Goal: Information Seeking & Learning: Compare options

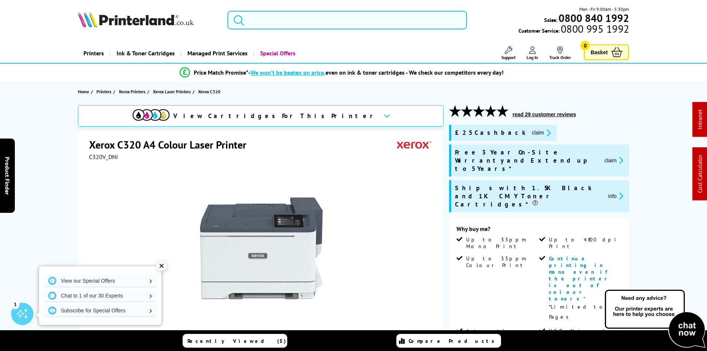
click at [256, 18] on input "search" at bounding box center [348, 20] width 240 height 19
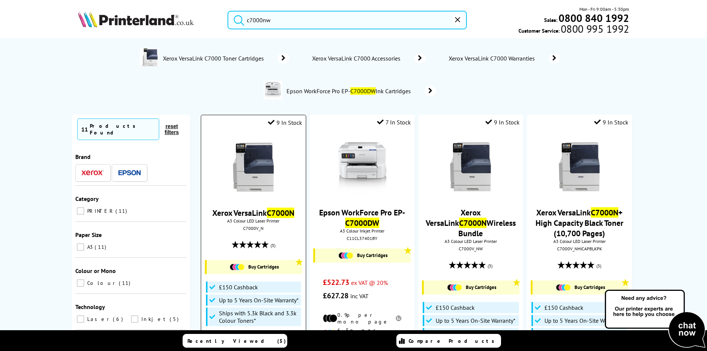
type input "c7000nw"
click at [262, 163] on img at bounding box center [254, 167] width 56 height 56
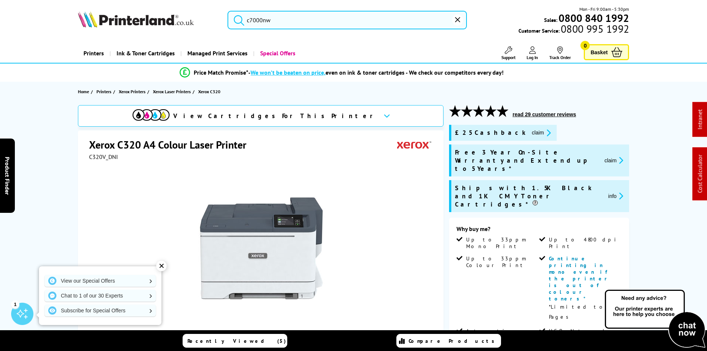
click at [274, 17] on input "c7000nw" at bounding box center [348, 20] width 240 height 19
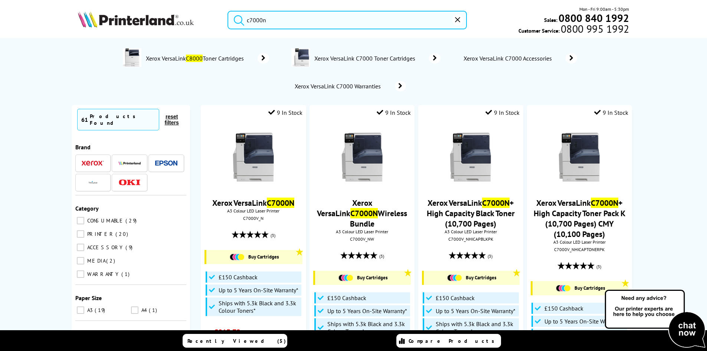
type input "c7000nw"
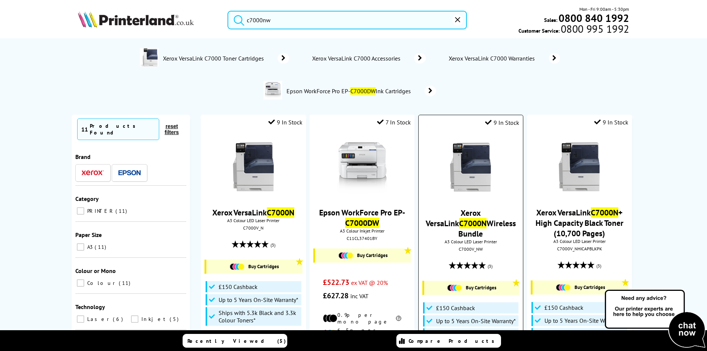
click at [472, 170] on img at bounding box center [471, 167] width 56 height 56
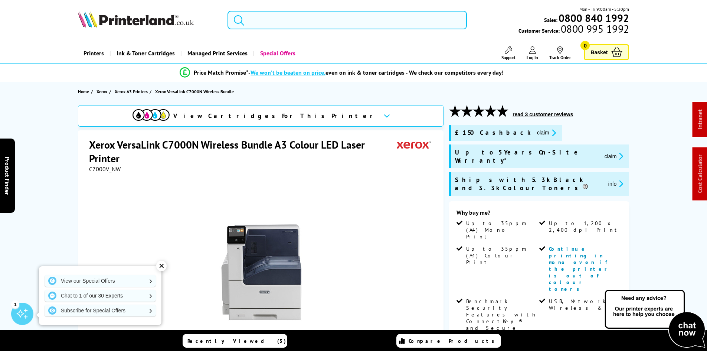
click at [299, 22] on input "search" at bounding box center [348, 20] width 240 height 19
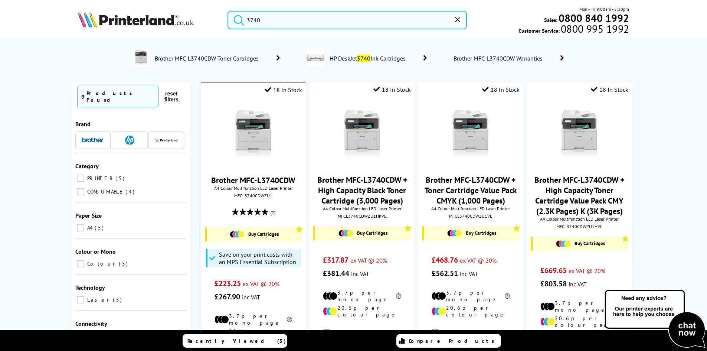
type input "3740"
click at [254, 126] on img at bounding box center [254, 135] width 56 height 56
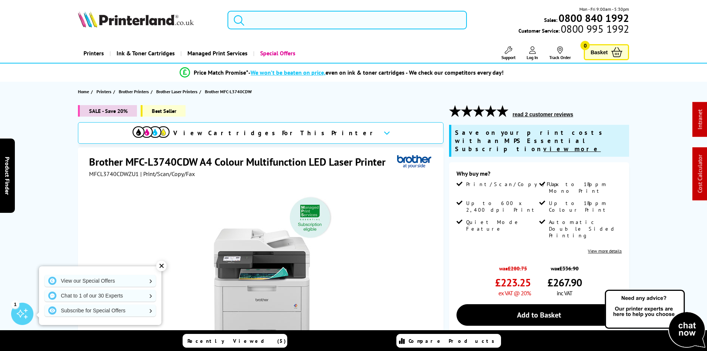
click at [318, 13] on input "search" at bounding box center [348, 20] width 240 height 19
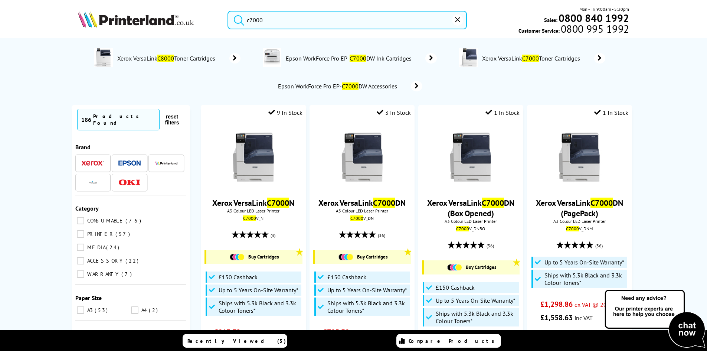
type input "c7000"
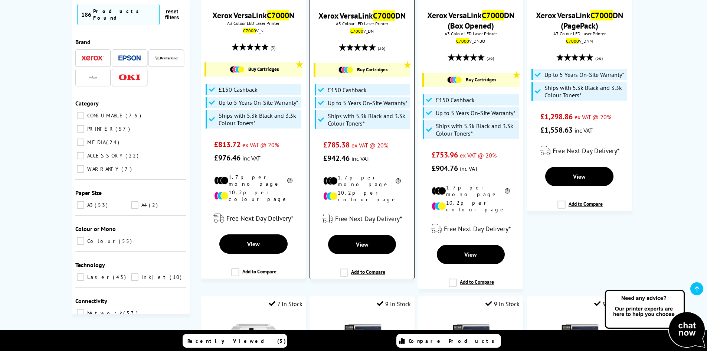
scroll to position [111, 0]
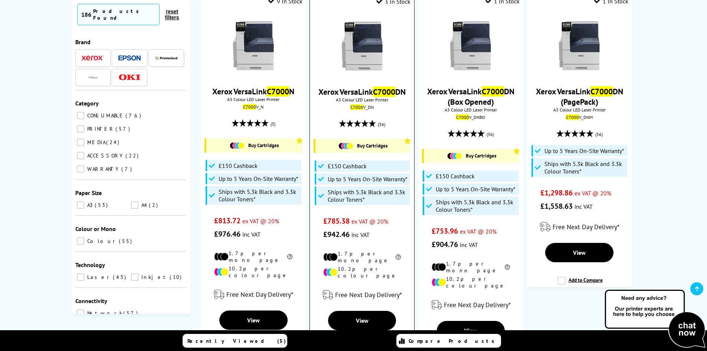
click at [359, 46] on img at bounding box center [363, 46] width 56 height 56
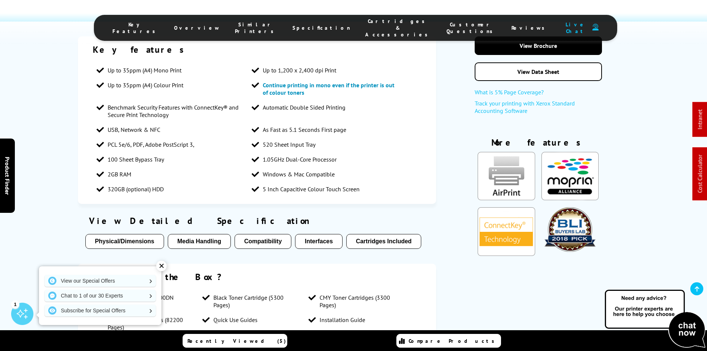
click at [377, 234] on button "Cartridges Included" at bounding box center [383, 241] width 75 height 15
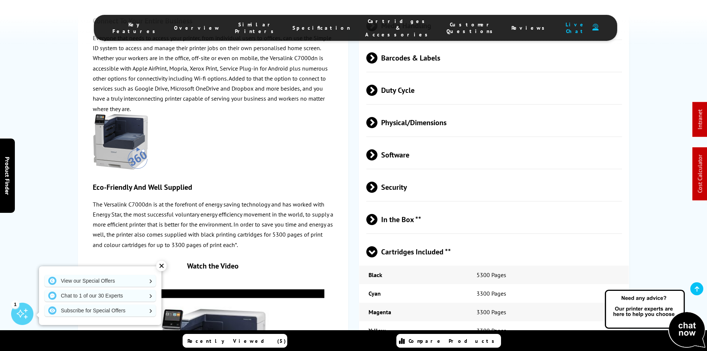
scroll to position [2161, 0]
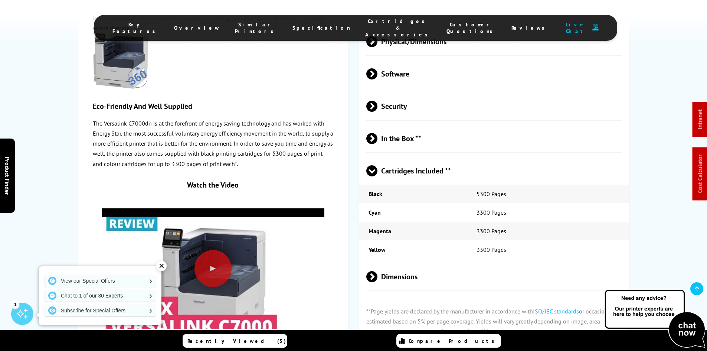
click at [393, 157] on span "Cartridges Included **" at bounding box center [495, 171] width 256 height 28
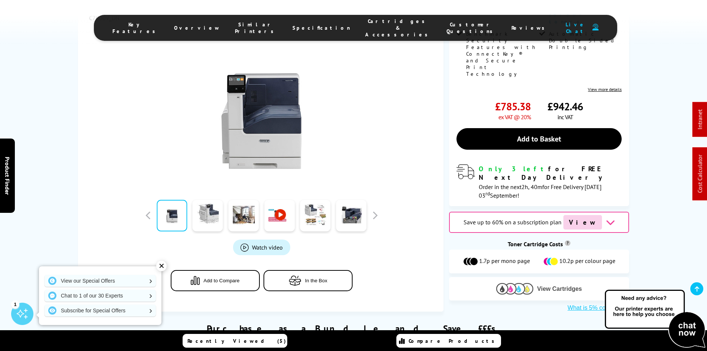
click at [511, 283] on img at bounding box center [515, 289] width 37 height 12
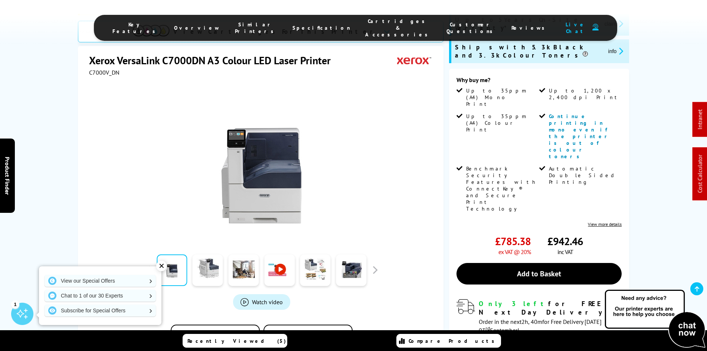
scroll to position [0, 0]
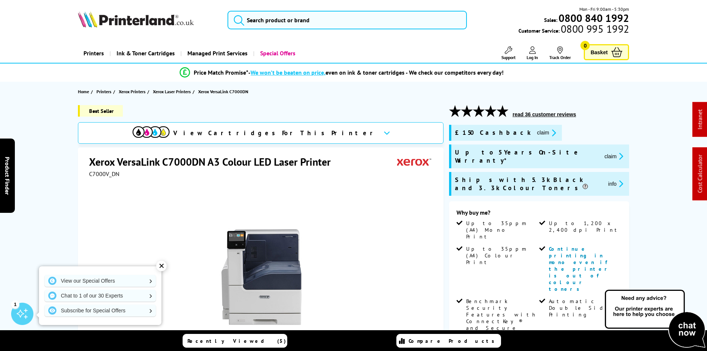
drag, startPoint x: 334, startPoint y: 30, endPoint x: 329, endPoint y: 28, distance: 5.9
click at [332, 30] on div "Mon - Fri 9:00am - 5:30pm Sales: 0800 840 1992 Customer Service: 0800 995 1992" at bounding box center [354, 22] width 594 height 33
drag, startPoint x: 306, startPoint y: 20, endPoint x: 293, endPoint y: 17, distance: 12.8
click at [295, 20] on input "search" at bounding box center [348, 20] width 240 height 19
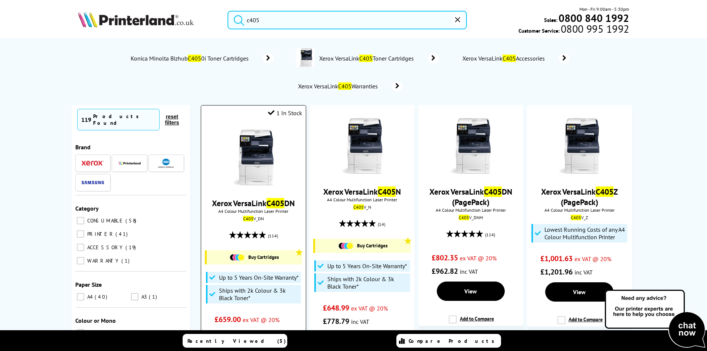
type input "c405"
click at [268, 166] on img at bounding box center [254, 158] width 56 height 56
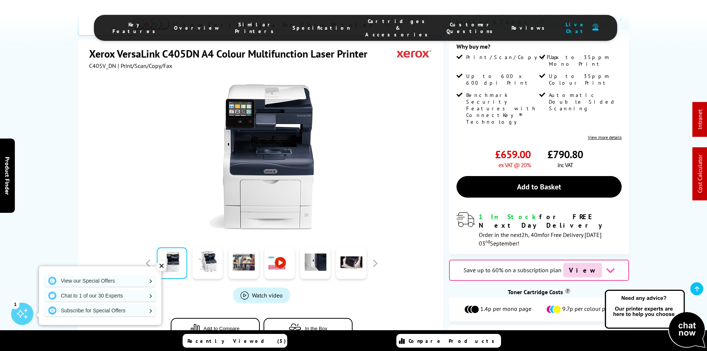
scroll to position [149, 0]
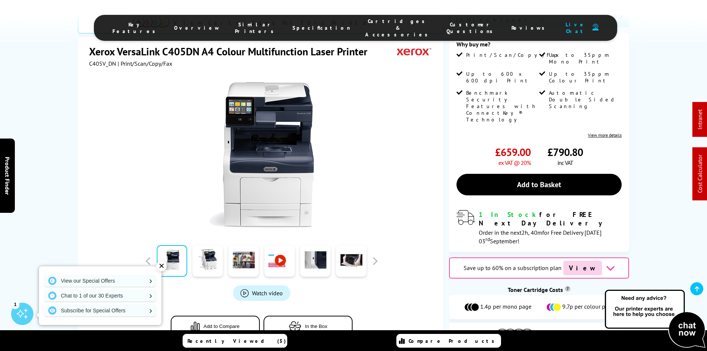
click at [553, 331] on span "View Cartridges" at bounding box center [559, 334] width 45 height 7
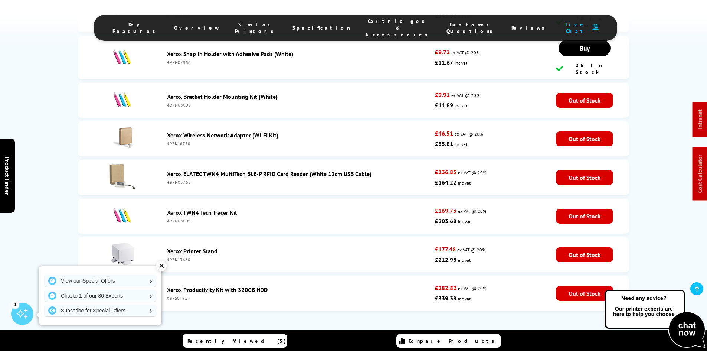
scroll to position [3694, 0]
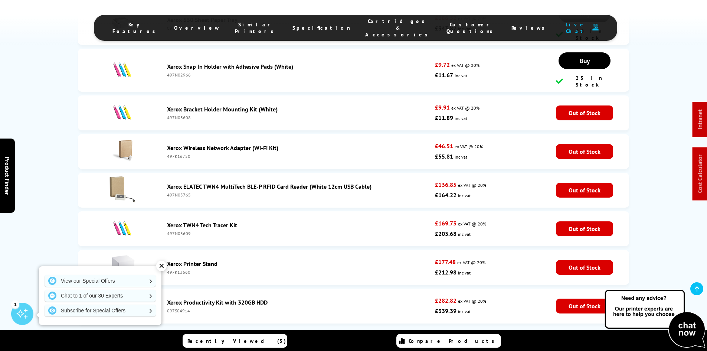
click at [175, 153] on div "497K16750" at bounding box center [299, 156] width 265 height 6
click at [174, 153] on div "497K16750" at bounding box center [299, 156] width 265 height 6
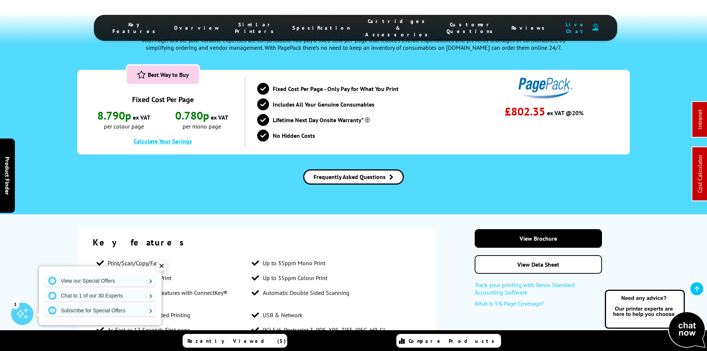
scroll to position [240, 0]
